Goal: Answer question/provide support

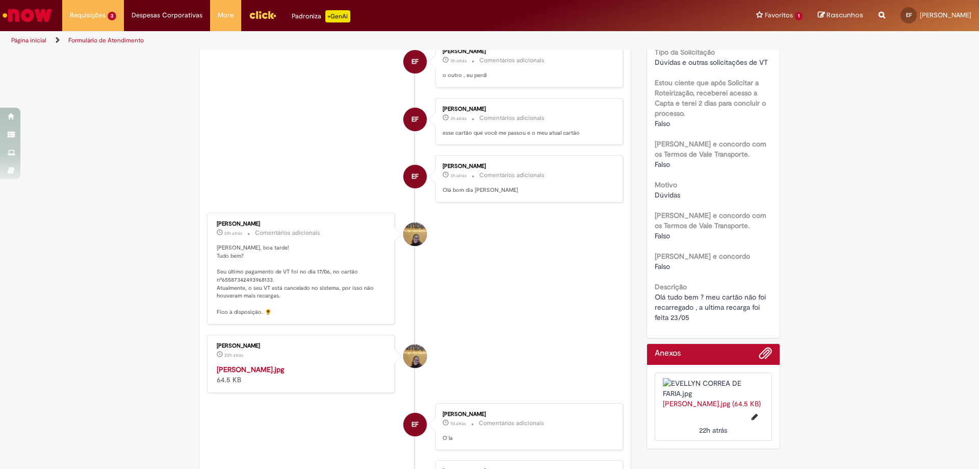
scroll to position [306, 0]
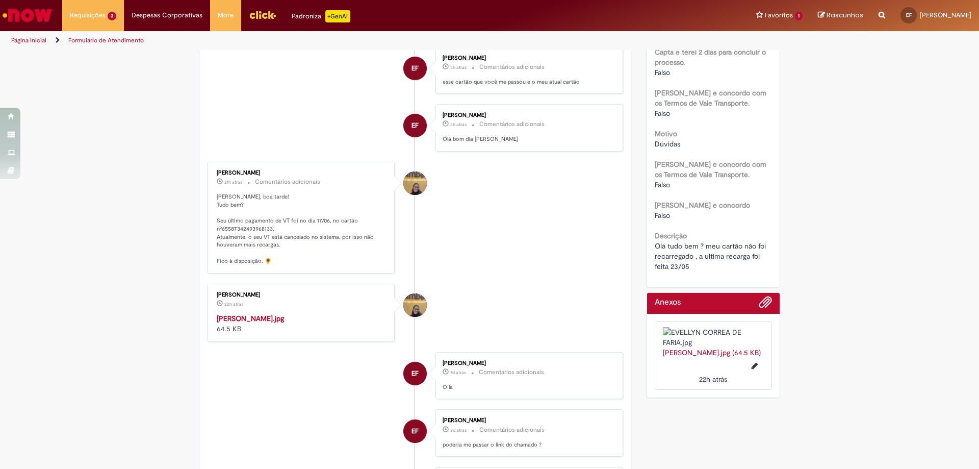
click at [299, 313] on img "Histórico de tíquete" at bounding box center [302, 313] width 170 height 0
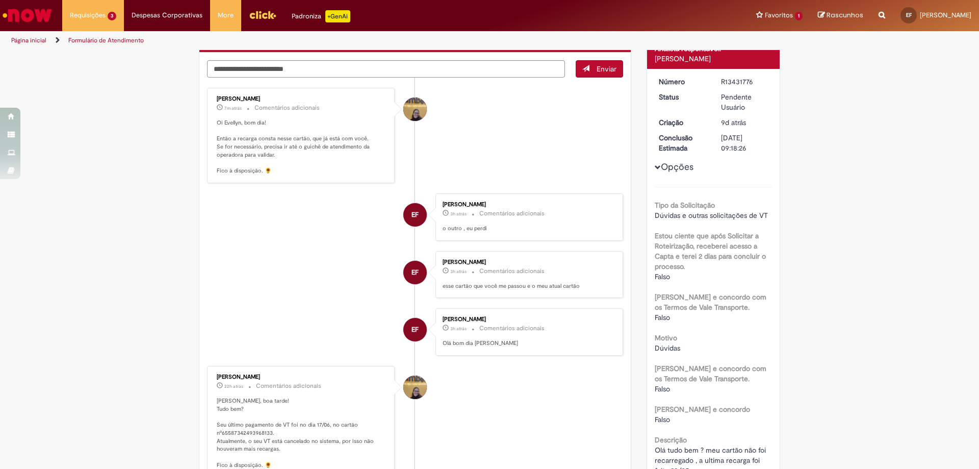
scroll to position [0, 0]
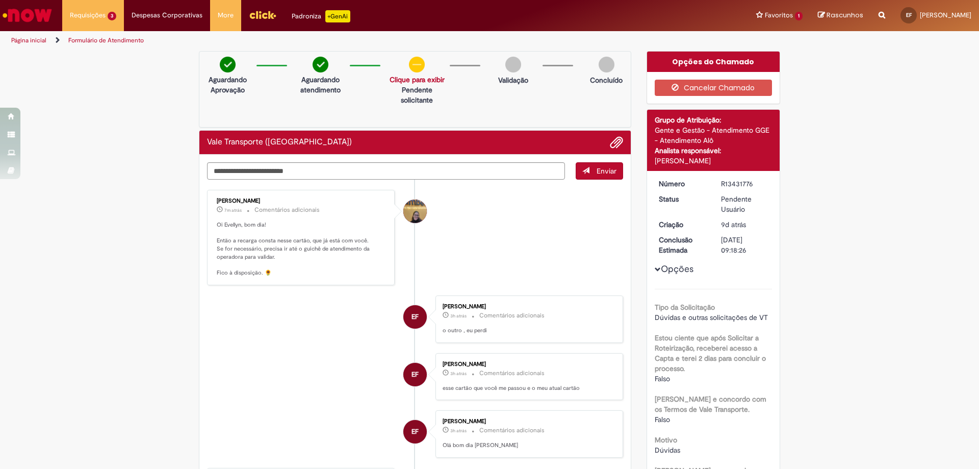
click at [347, 174] on textarea "Digite sua mensagem aqui..." at bounding box center [386, 170] width 358 height 17
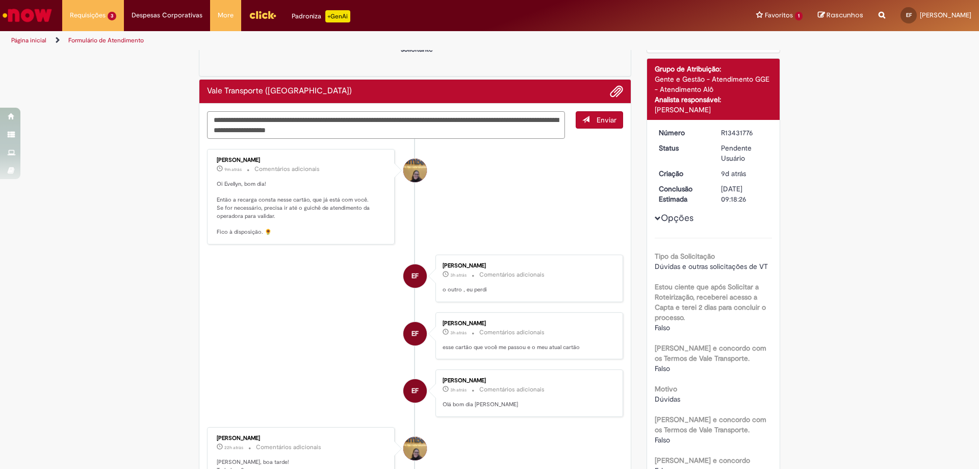
type textarea "**********"
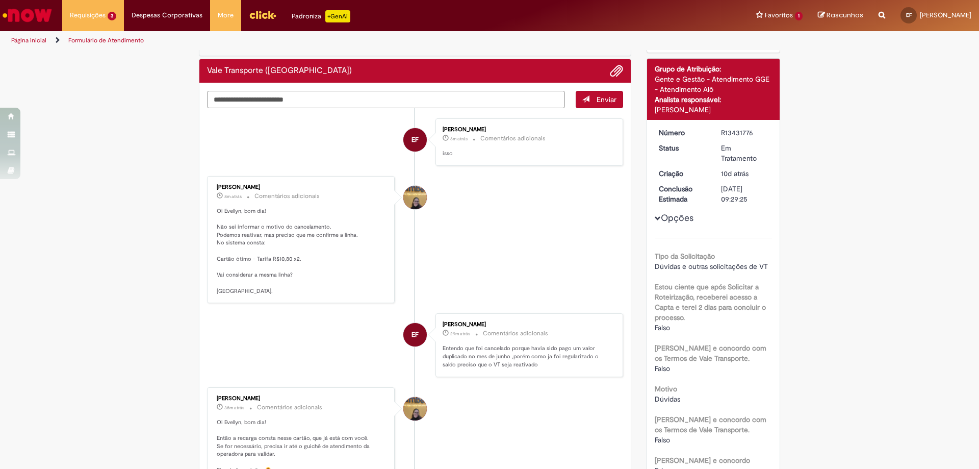
scroll to position [0, 0]
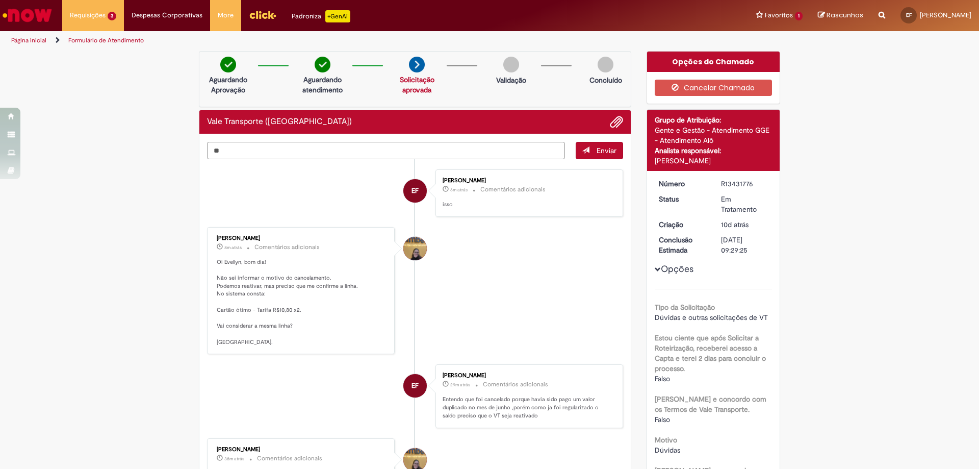
type textarea "*"
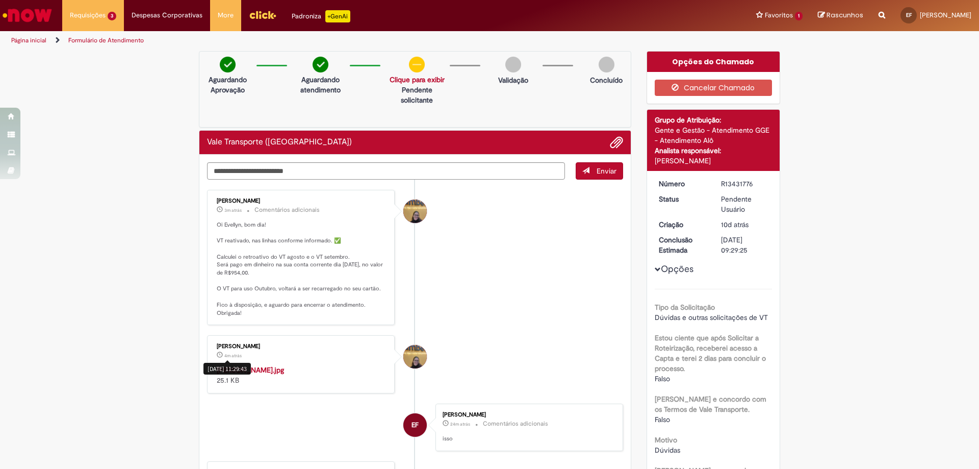
click at [299, 365] on img "Histórico de tíquete" at bounding box center [302, 365] width 170 height 0
click at [362, 173] on textarea "Digite sua mensagem aqui..." at bounding box center [386, 170] width 358 height 17
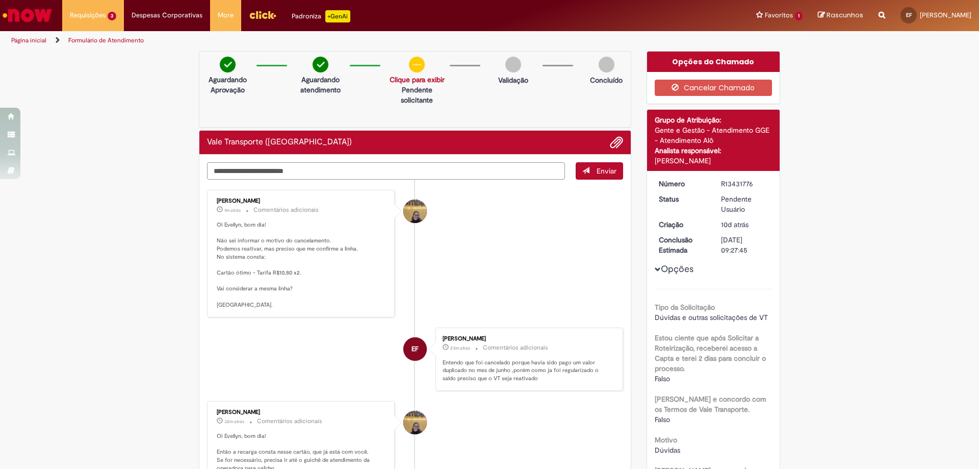
click at [379, 163] on textarea "Digite sua mensagem aqui..." at bounding box center [386, 170] width 358 height 17
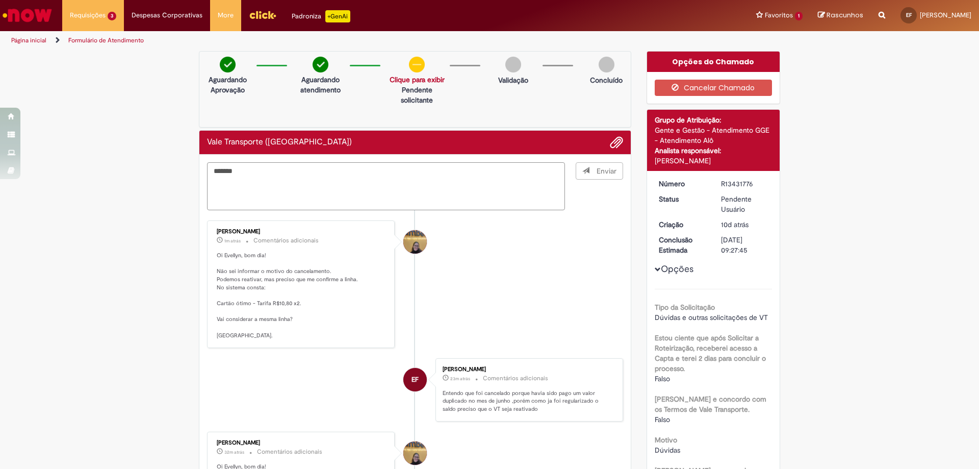
type textarea "****"
click at [610, 149] on span "Adicionar anexos" at bounding box center [616, 143] width 12 height 12
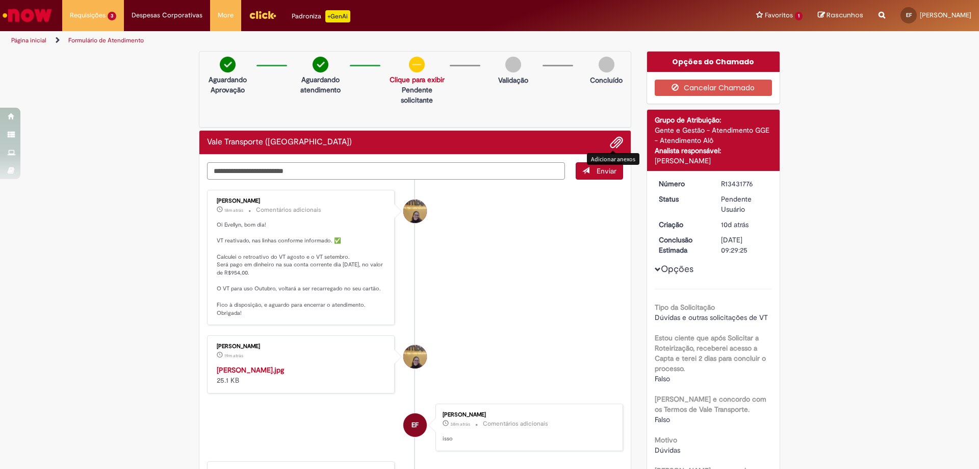
click at [398, 176] on textarea "Digite sua mensagem aqui..." at bounding box center [386, 170] width 358 height 17
type textarea "**********"
drag, startPoint x: 584, startPoint y: 169, endPoint x: 592, endPoint y: 167, distance: 7.9
click at [585, 168] on span "submit" at bounding box center [585, 170] width 7 height 7
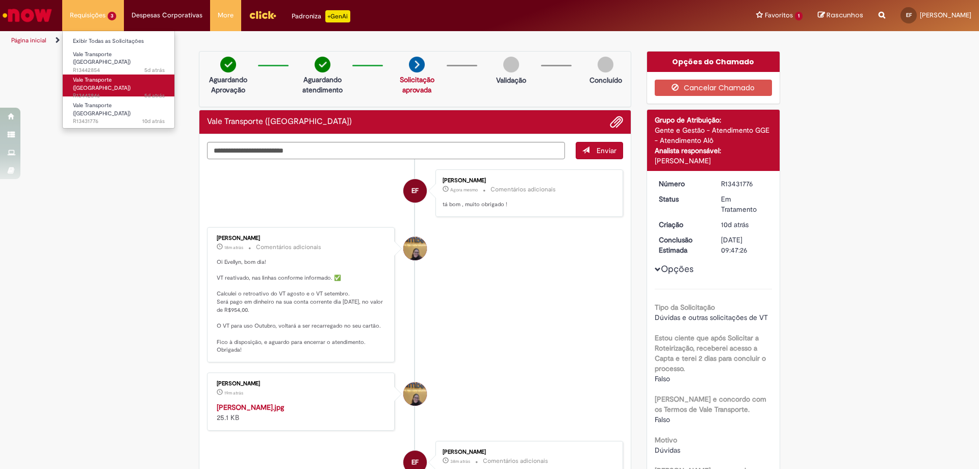
click at [100, 74] on link "Vale Transporte (VT) 5d atrás 5 dias atrás R13442846" at bounding box center [119, 85] width 112 height 22
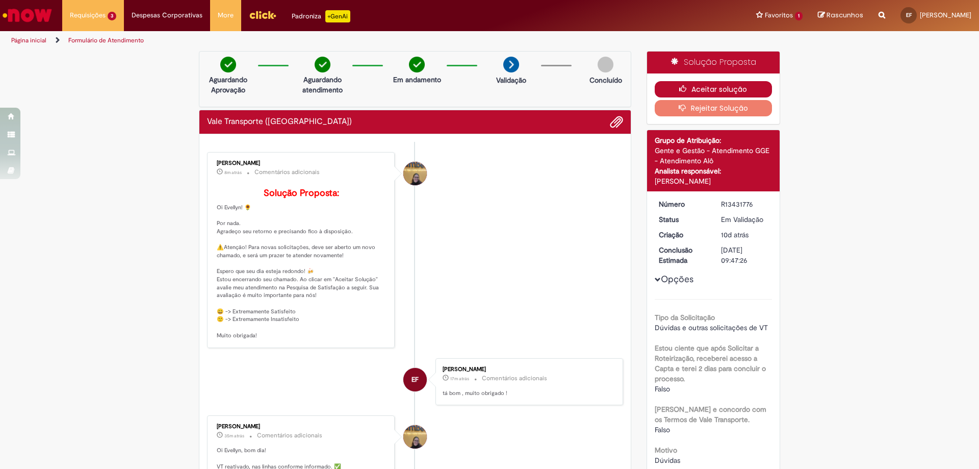
click at [745, 88] on button "Aceitar solução" at bounding box center [714, 89] width 118 height 16
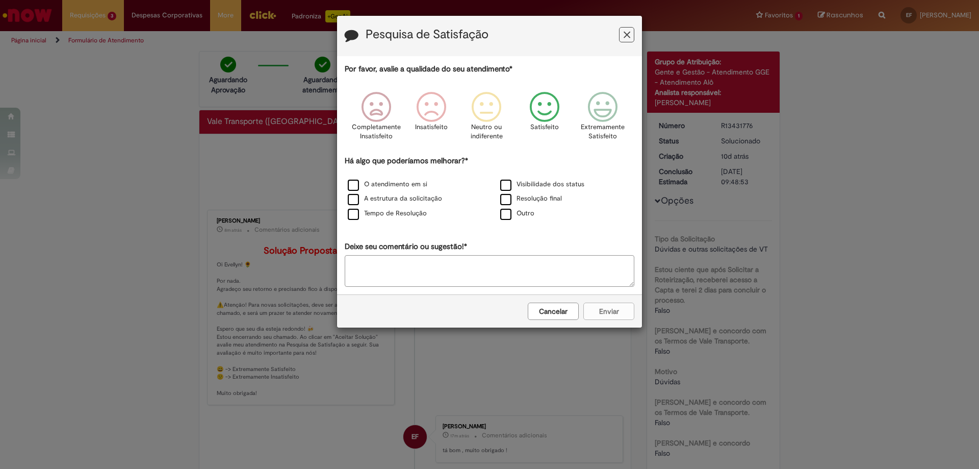
click at [555, 108] on icon "Feedback" at bounding box center [545, 107] width 38 height 31
click at [408, 183] on label "O atendimento em si" at bounding box center [388, 185] width 80 height 10
click at [599, 305] on button "Enviar" at bounding box center [608, 310] width 51 height 17
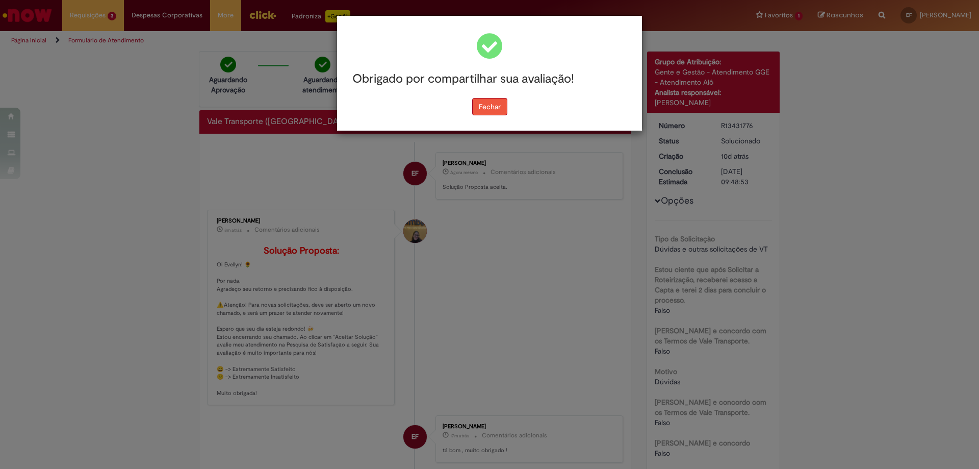
click at [490, 112] on button "Fechar" at bounding box center [489, 106] width 35 height 17
